Goal: Task Accomplishment & Management: Use online tool/utility

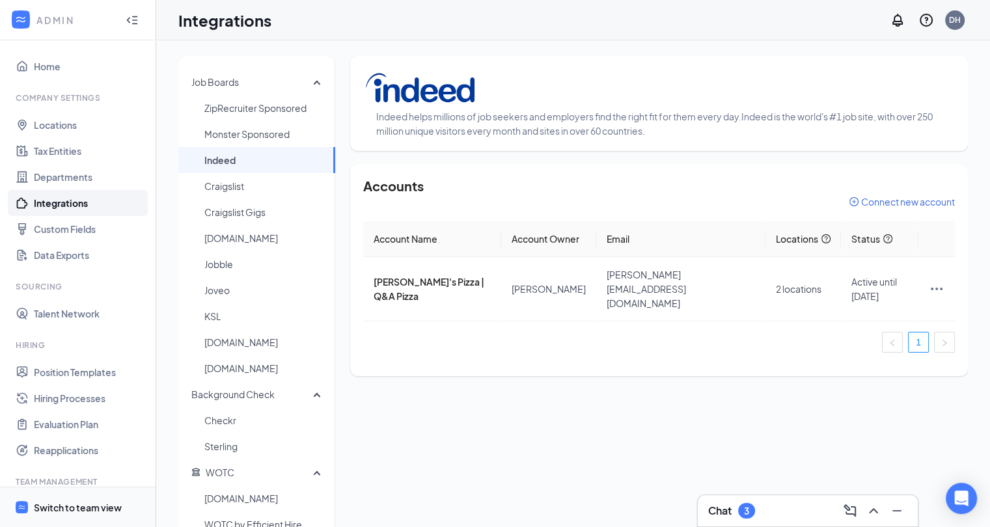
click at [52, 501] on div "Switch to team view" at bounding box center [78, 507] width 88 height 13
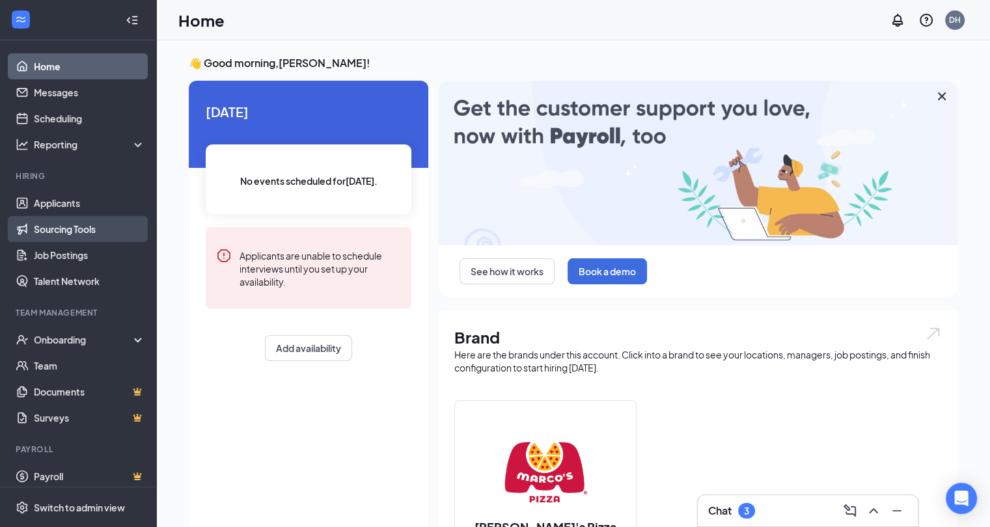
click at [48, 232] on link "Sourcing Tools" at bounding box center [89, 229] width 111 height 26
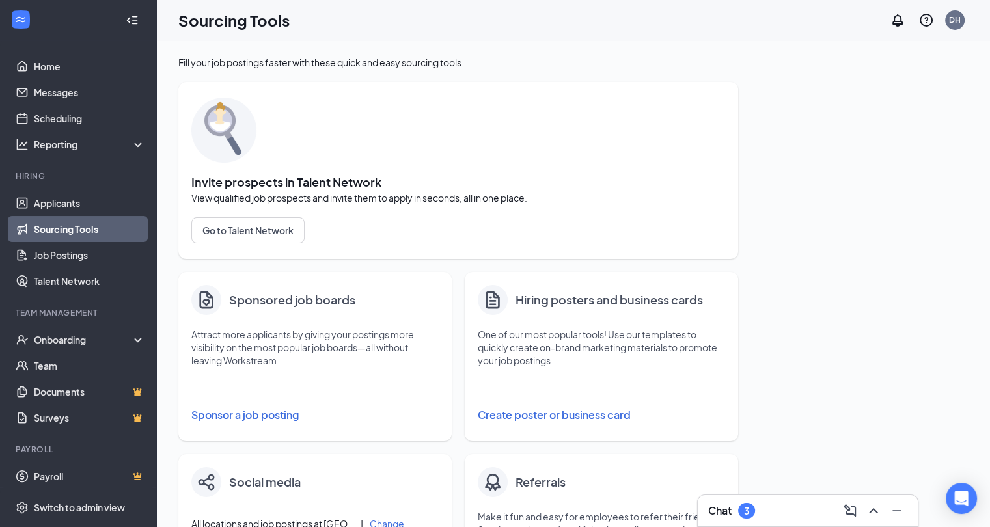
click at [230, 417] on button "Sponsor a job posting" at bounding box center [314, 415] width 247 height 26
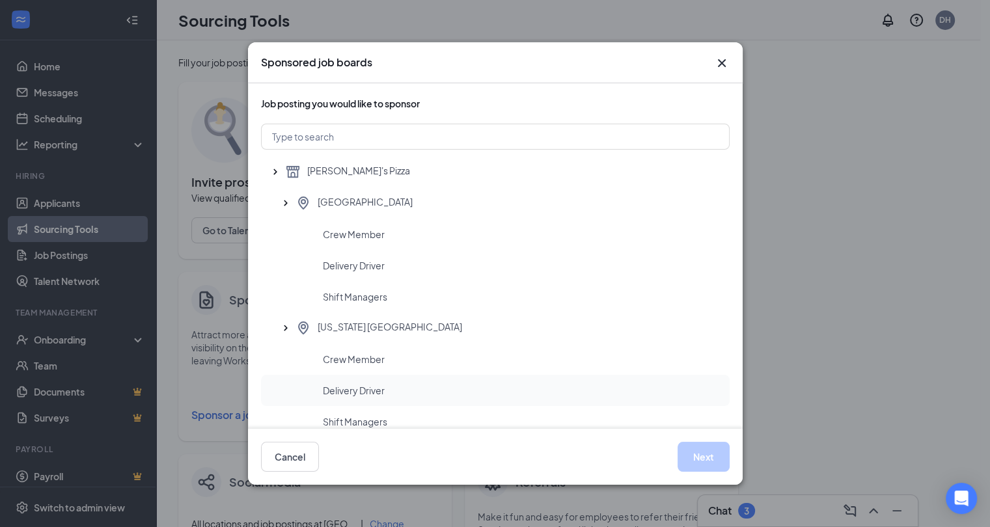
click at [337, 396] on span "Delivery Driver" at bounding box center [354, 390] width 62 height 13
click at [700, 456] on button "Next" at bounding box center [703, 457] width 52 height 30
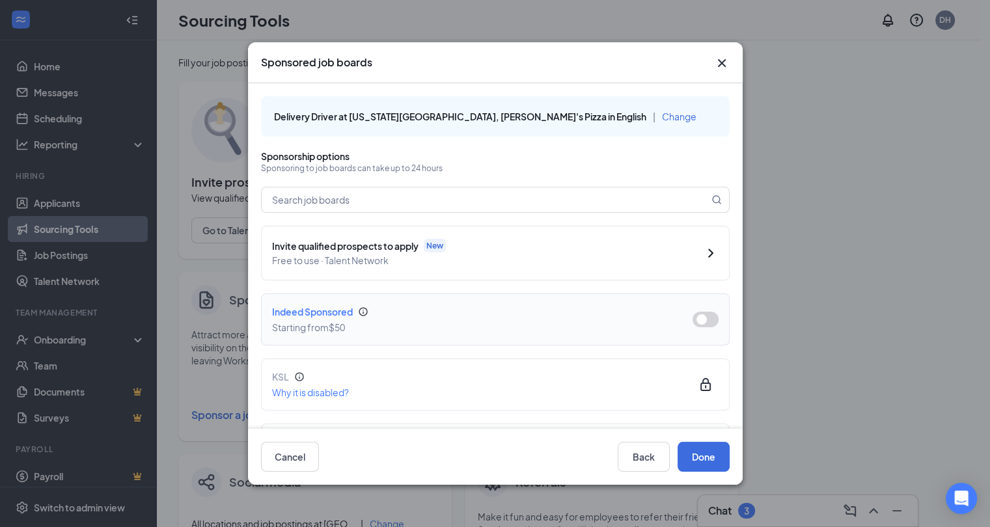
click at [692, 318] on button "button" at bounding box center [705, 320] width 26 height 16
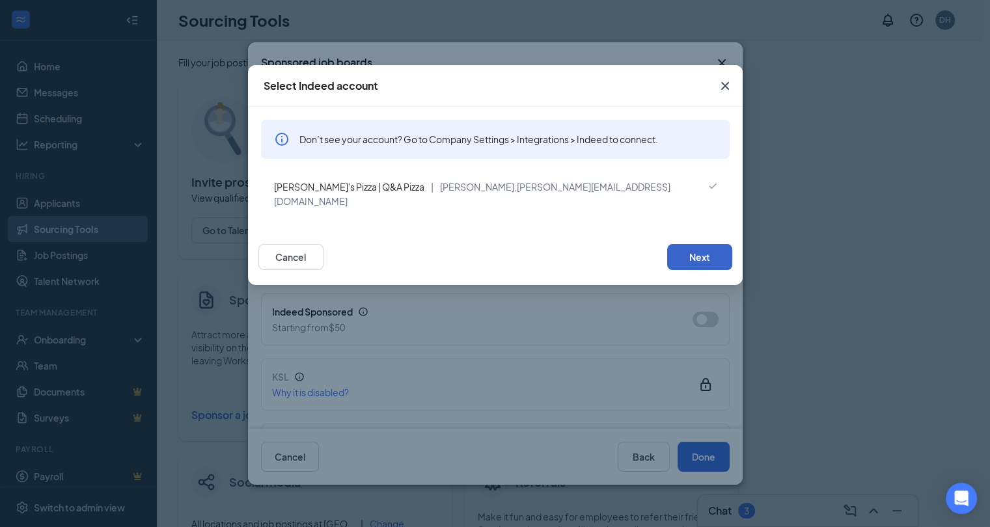
click at [694, 245] on button "Next" at bounding box center [699, 257] width 65 height 26
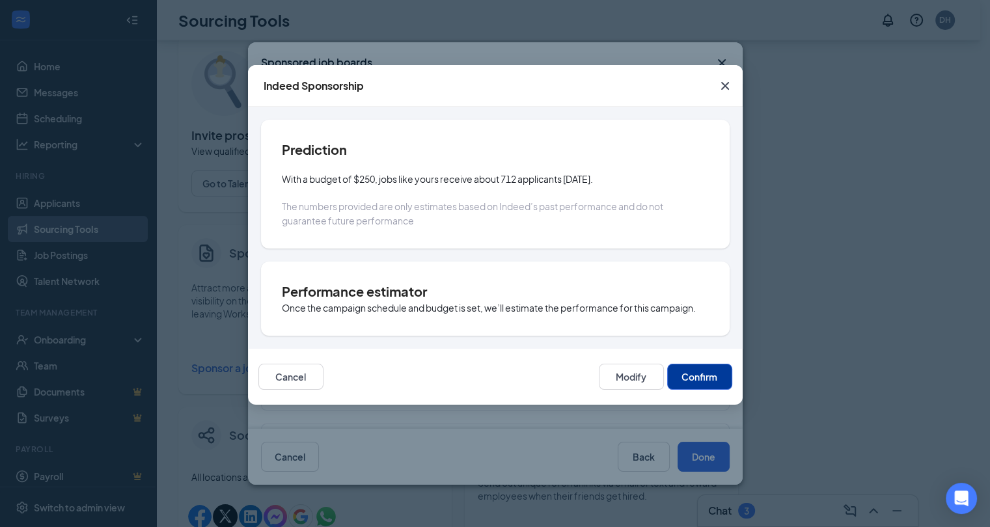
scroll to position [47, 0]
click at [705, 376] on button "Confirm" at bounding box center [699, 377] width 65 height 26
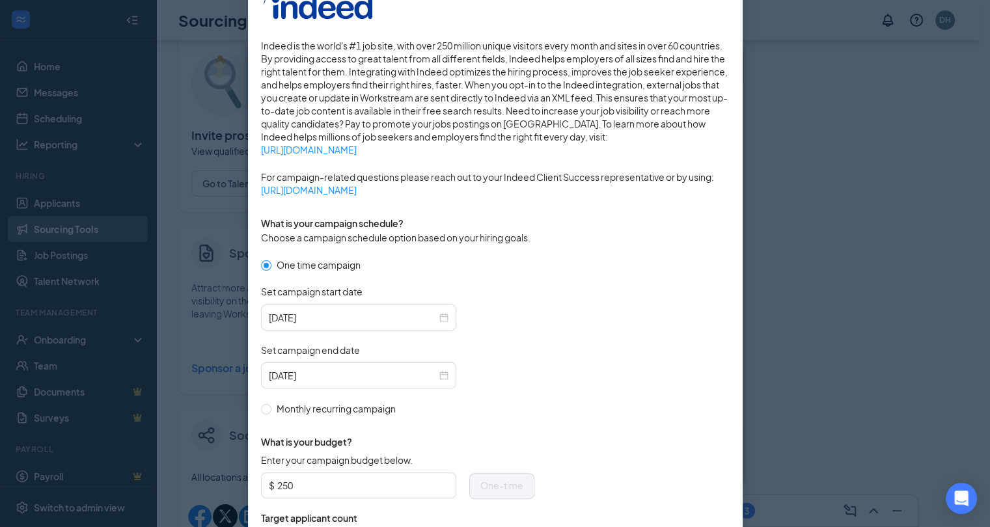
scroll to position [187, 0]
click at [444, 374] on div "[DATE]" at bounding box center [358, 374] width 195 height 26
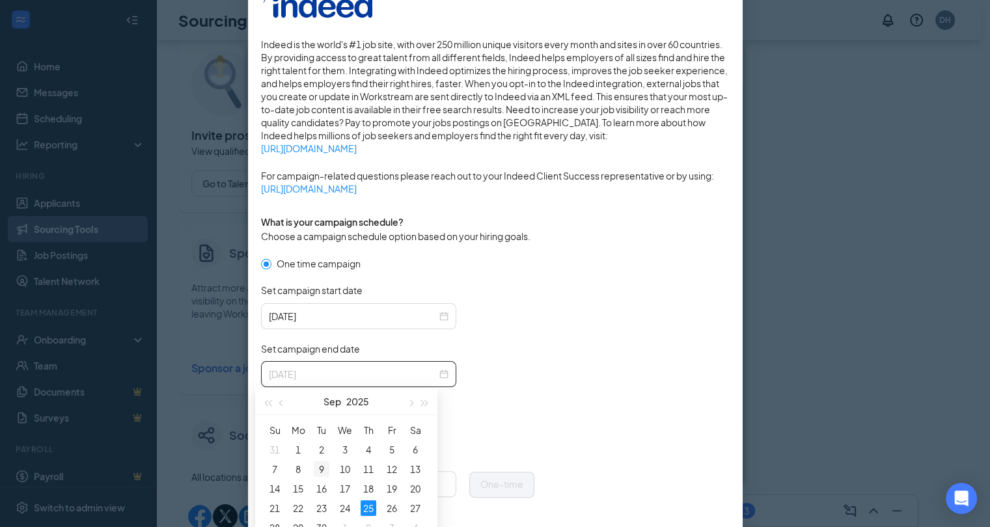
type input "[DATE]"
click at [318, 472] on div "9" at bounding box center [322, 469] width 16 height 16
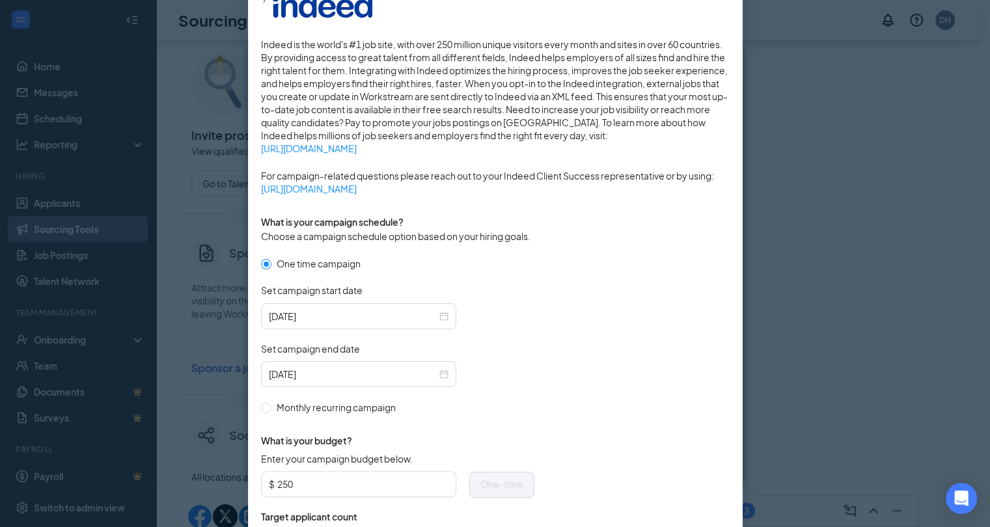
click at [445, 415] on div "What is your budget? Enter your campaign budget below. $ 250 One-time Target ap…" at bounding box center [397, 501] width 273 height 172
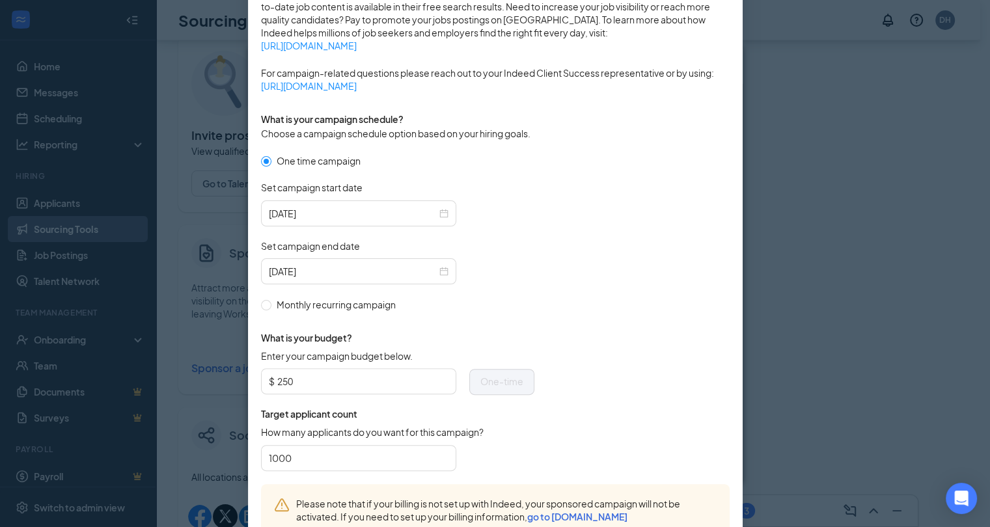
scroll to position [381, 0]
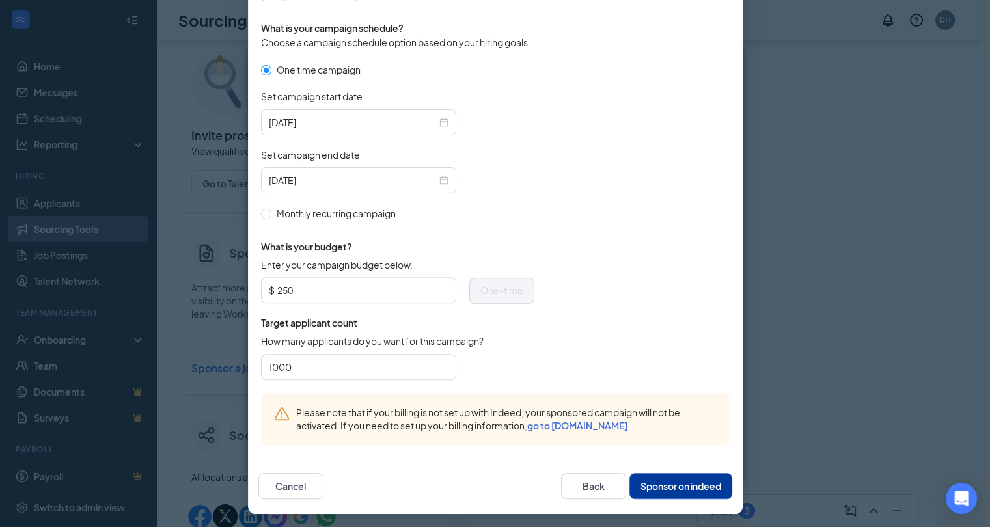
click at [659, 482] on button "Sponsor on indeed" at bounding box center [680, 486] width 103 height 26
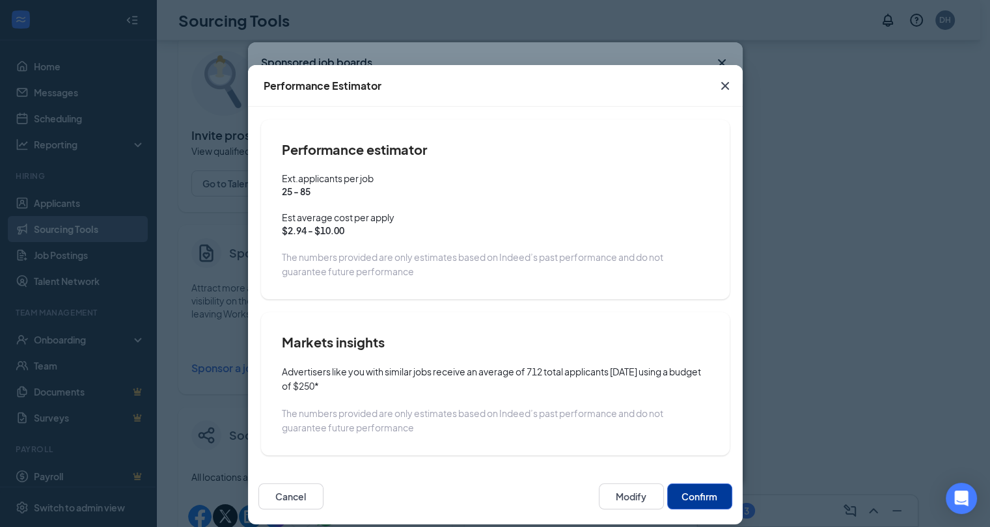
scroll to position [13, 0]
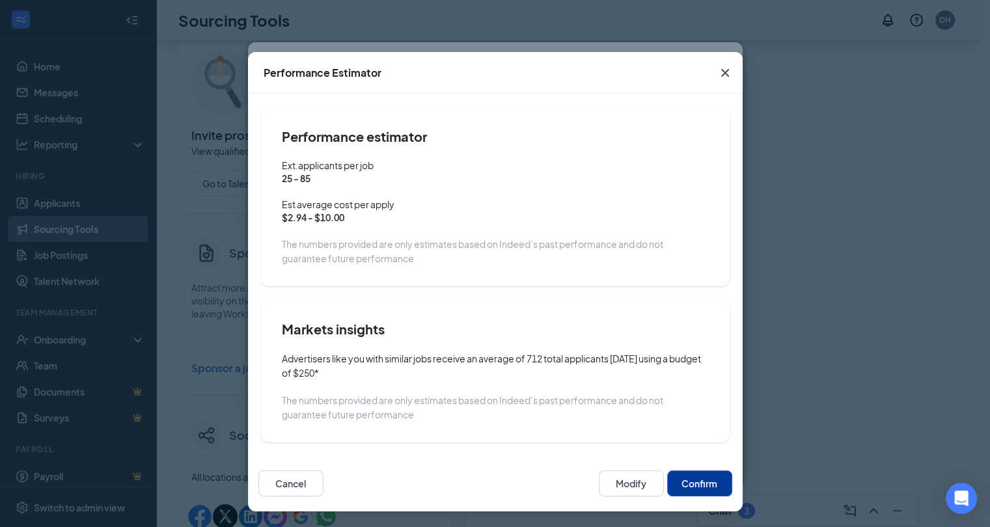
click at [702, 485] on button "Confirm" at bounding box center [699, 484] width 65 height 26
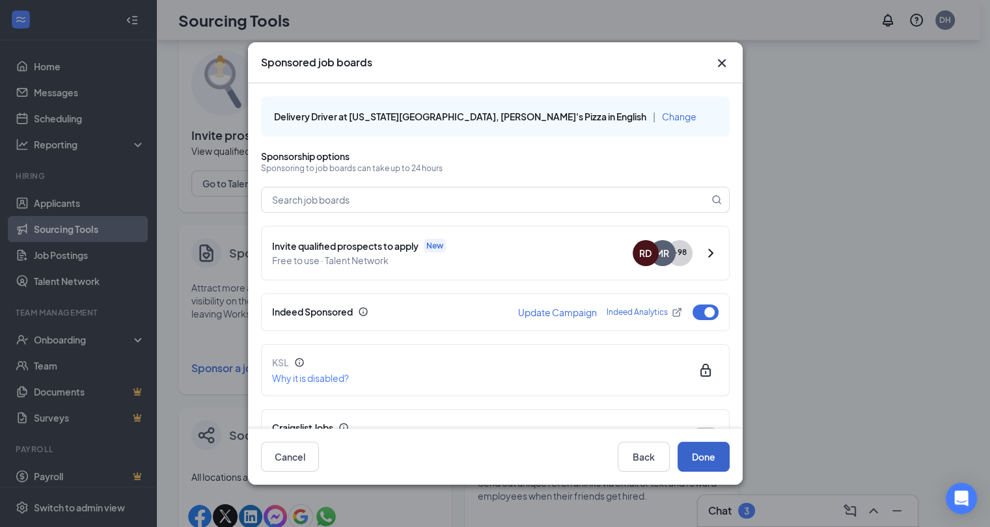
click at [705, 450] on button "Done" at bounding box center [703, 457] width 52 height 30
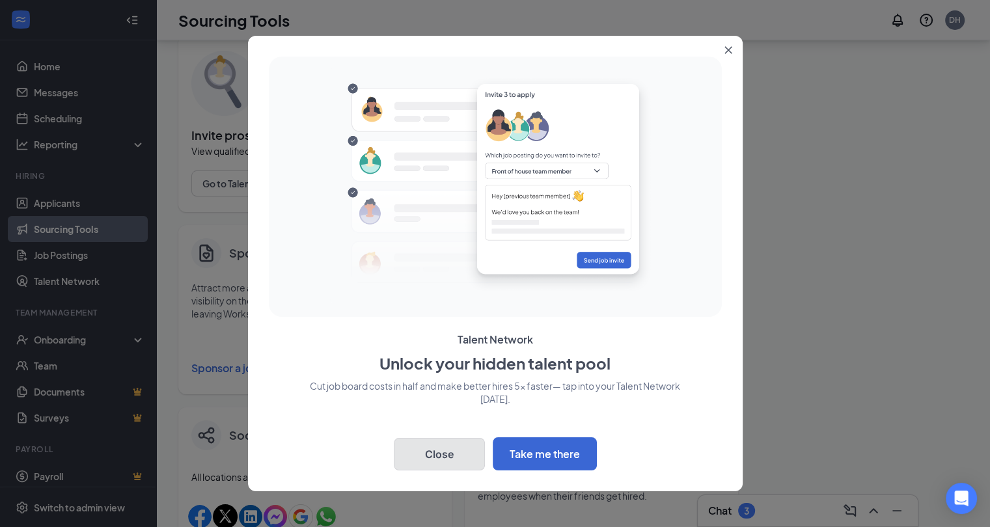
click at [455, 450] on button "Close" at bounding box center [439, 454] width 91 height 33
